Goal: Find specific page/section: Find specific page/section

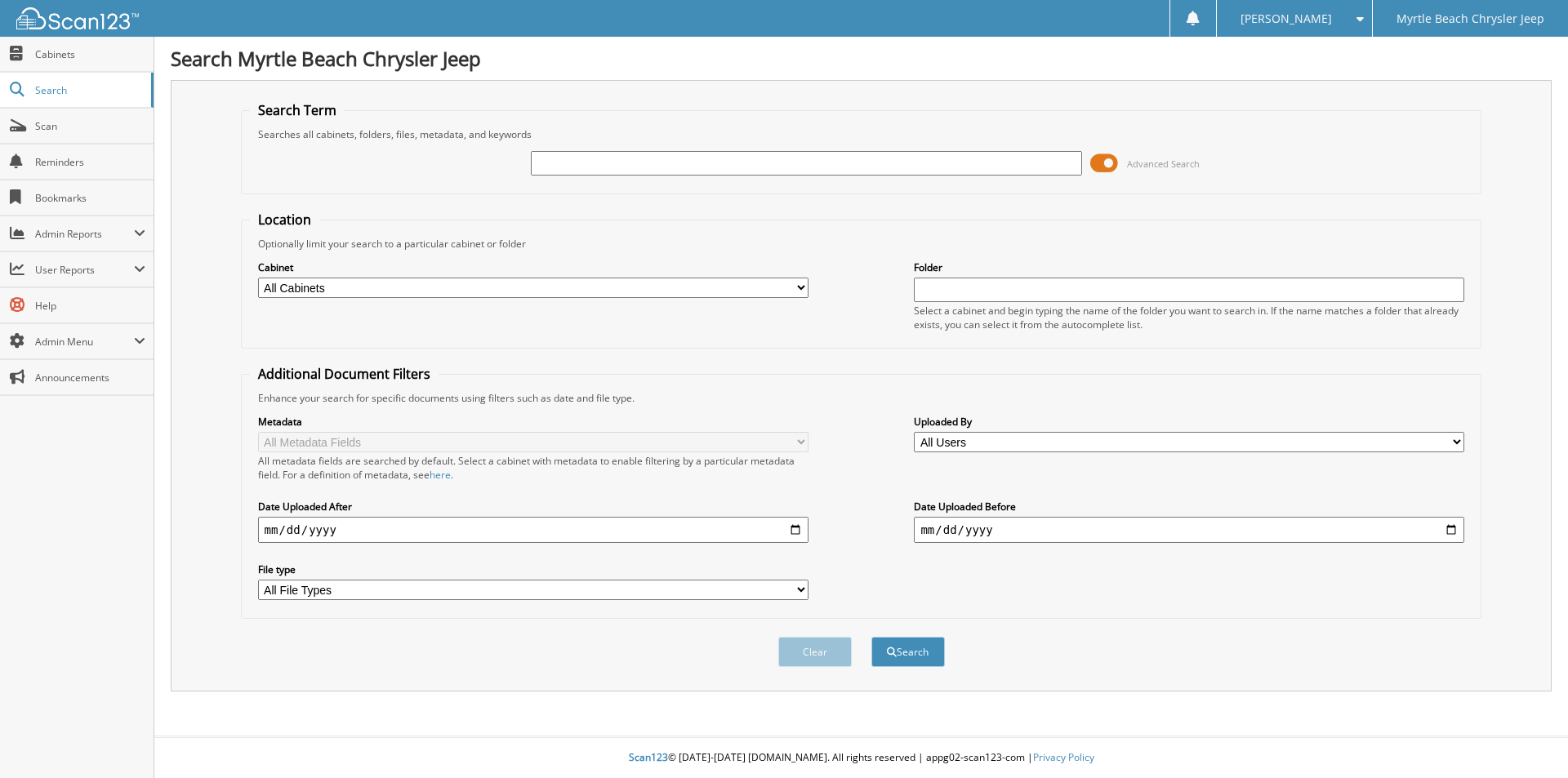
click at [805, 159] on input "text" at bounding box center [807, 163] width 551 height 24
type input "235674"
click at [871, 637] on button "Search" at bounding box center [907, 652] width 74 height 30
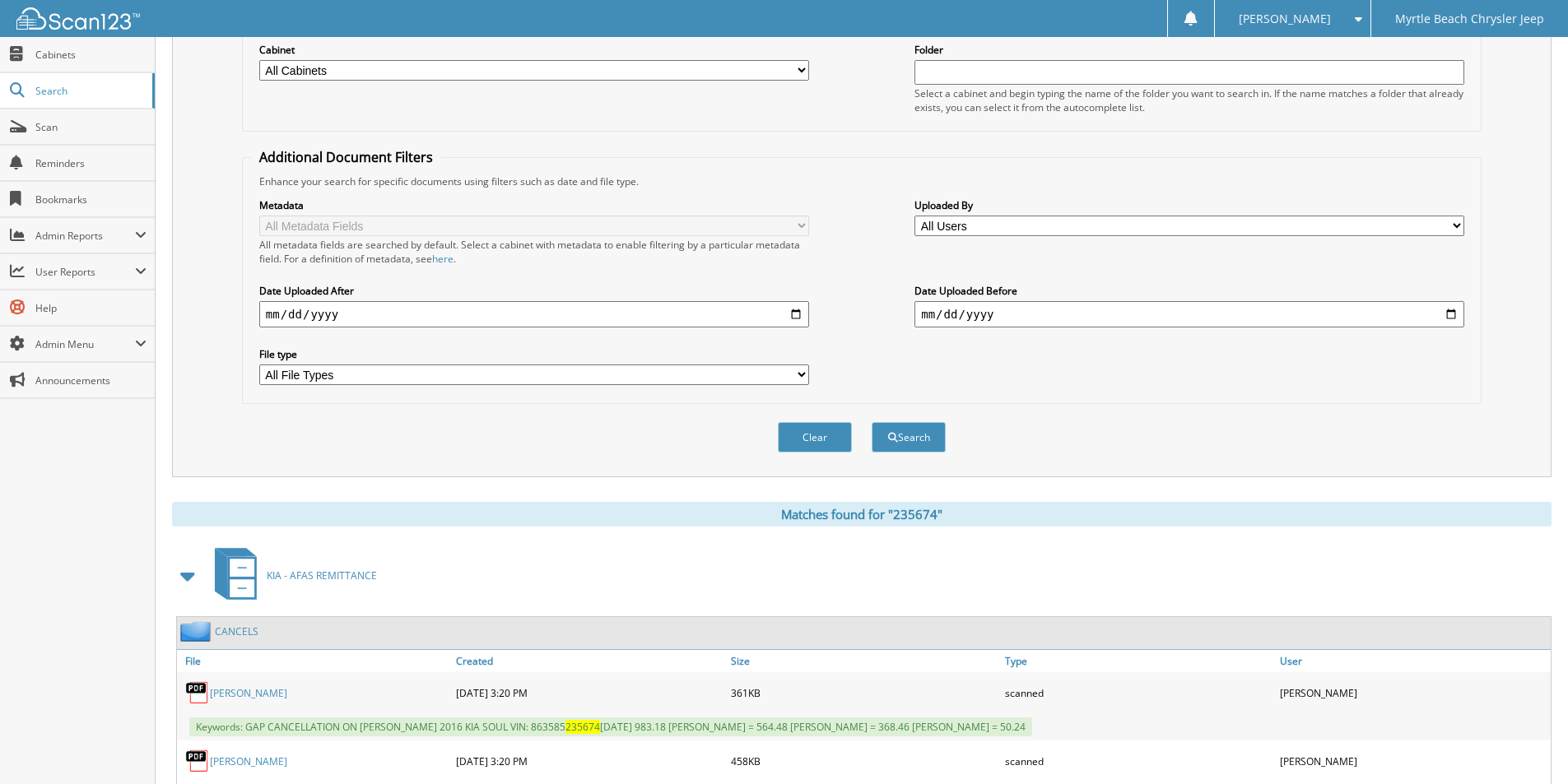
scroll to position [363, 0]
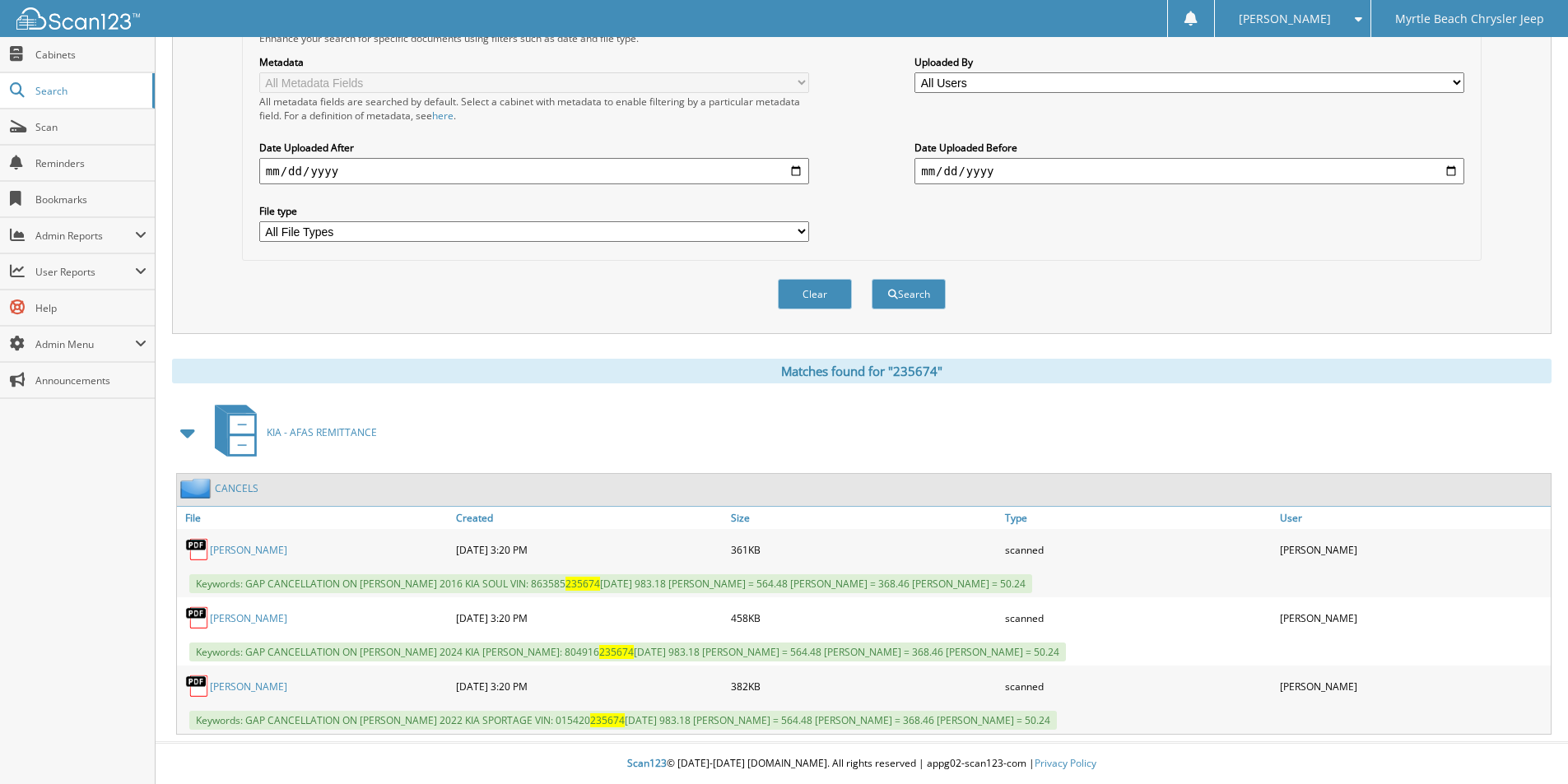
click at [232, 550] on link "WILKINS" at bounding box center [248, 550] width 77 height 14
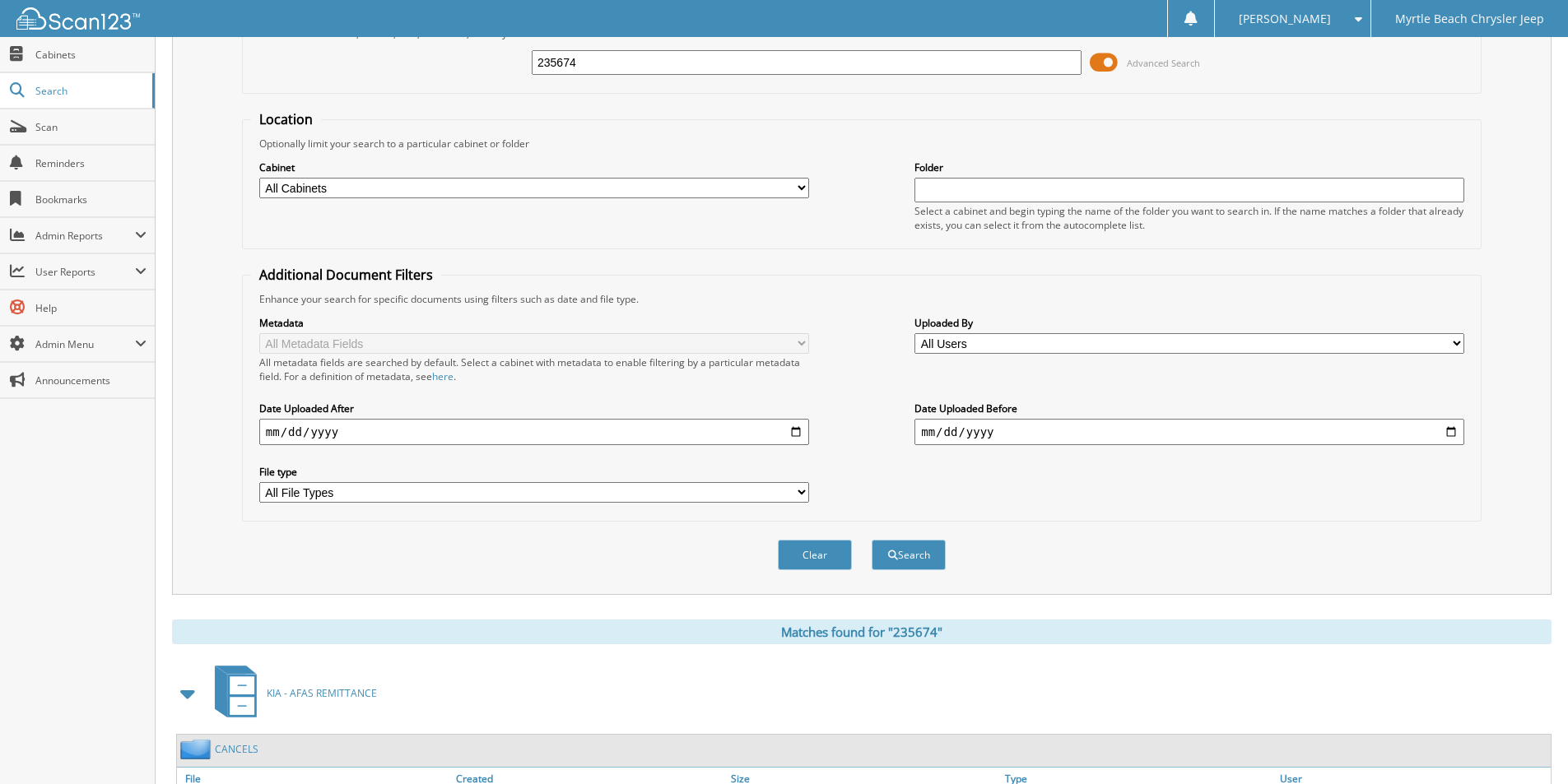
scroll to position [0, 0]
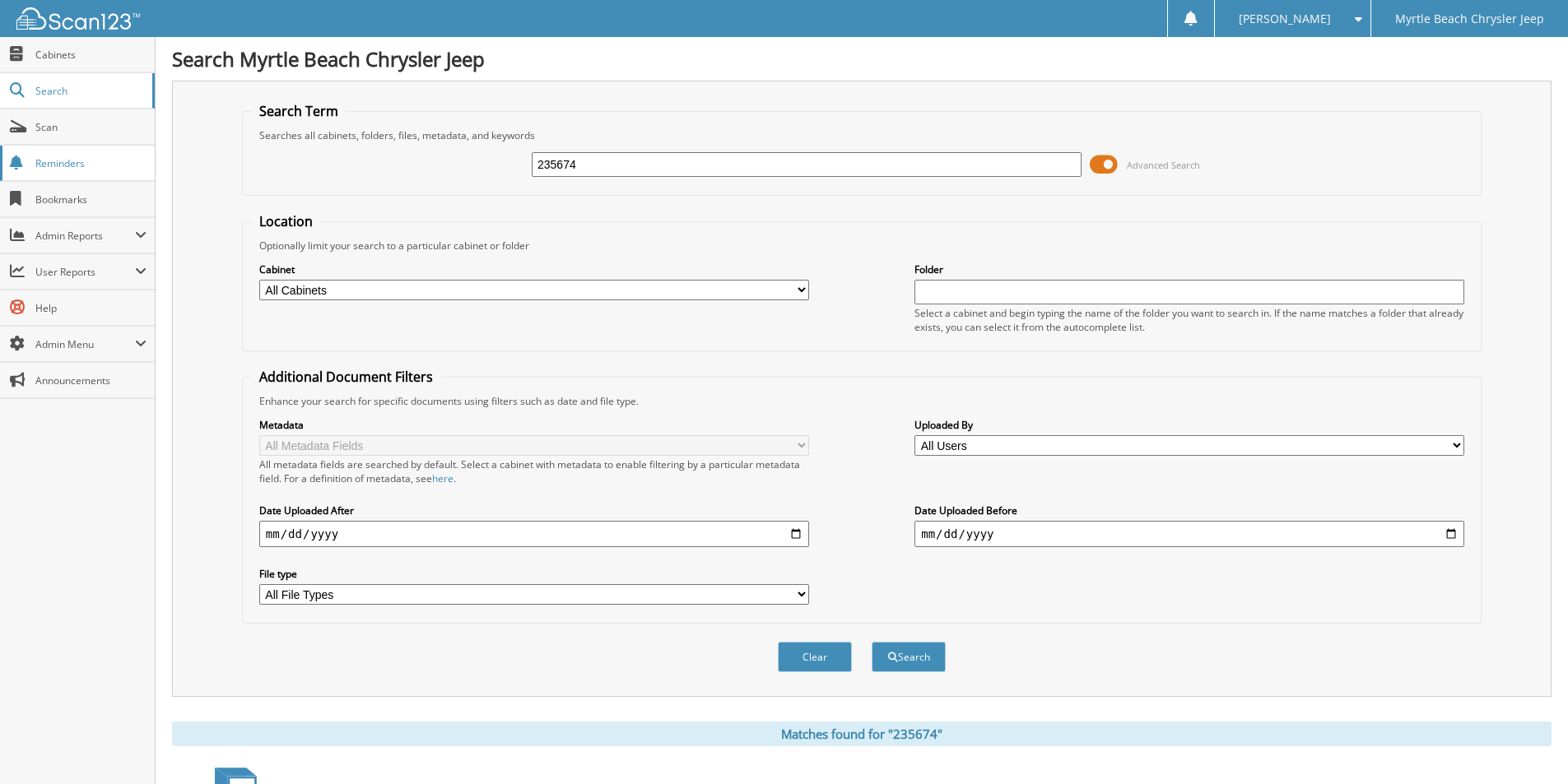
drag, startPoint x: 618, startPoint y: 163, endPoint x: 0, endPoint y: 158, distance: 618.0
click at [0, 158] on body "Jasmine G. Settings Logout Myrtle Beach Chrysler Jeep Close Cabinets Search Sca…" at bounding box center [784, 573] width 1568 height 1146
type input "WFS"
click at [56, 87] on span "Search" at bounding box center [90, 91] width 109 height 14
